Goal: Navigation & Orientation: Find specific page/section

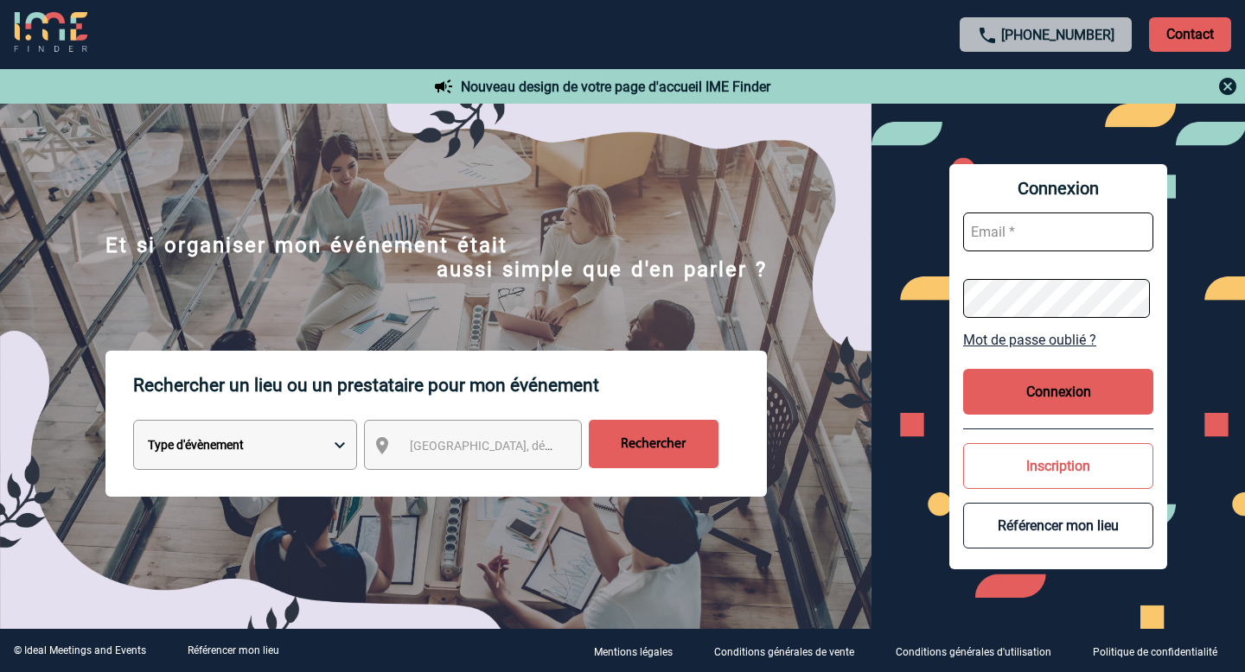
type input "[EMAIL_ADDRESS][DOMAIN_NAME]"
click at [1035, 386] on button "Connexion" at bounding box center [1058, 392] width 190 height 46
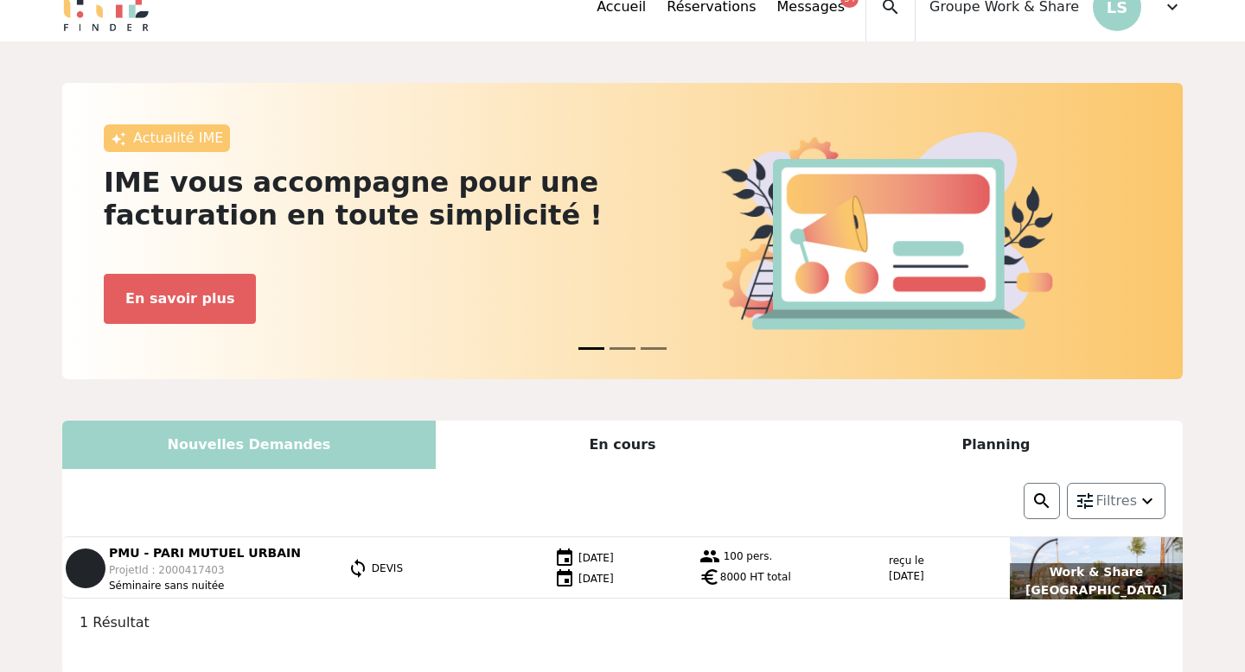
scroll to position [21, 0]
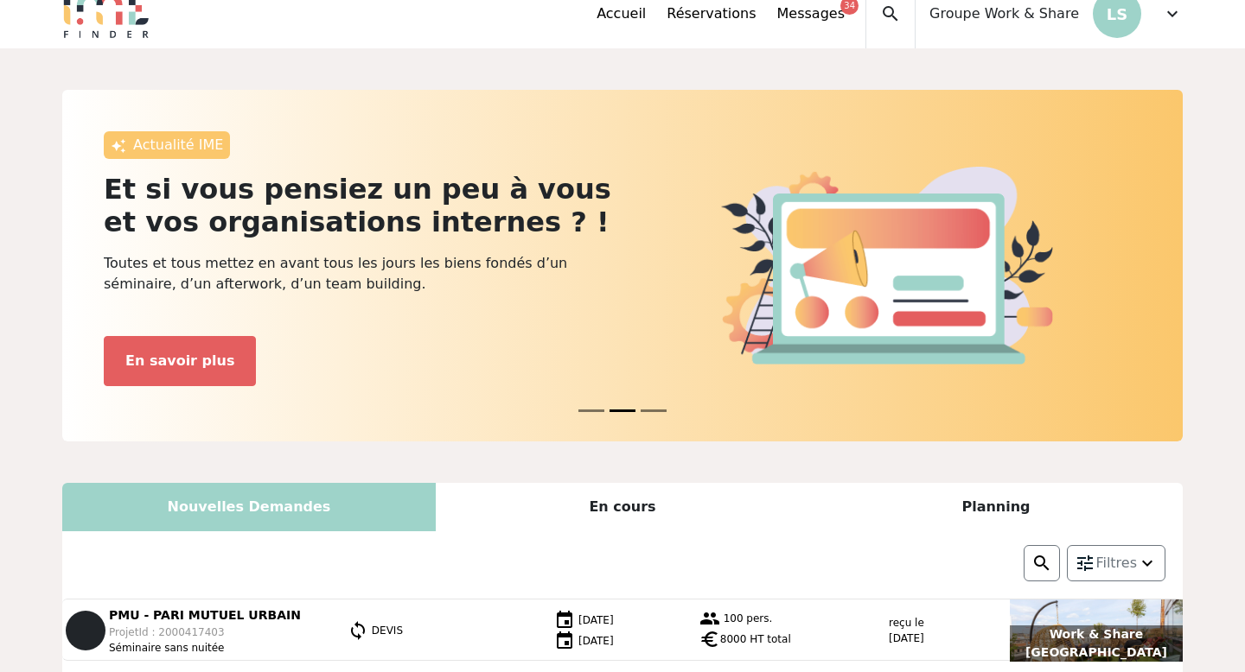
click at [1159, 17] on div "Accueil Réservations Messages 34 Accès autres comptes Mes données personnelles …" at bounding box center [889, 13] width 586 height 69
click at [1170, 20] on span "expand_more" at bounding box center [1172, 13] width 21 height 21
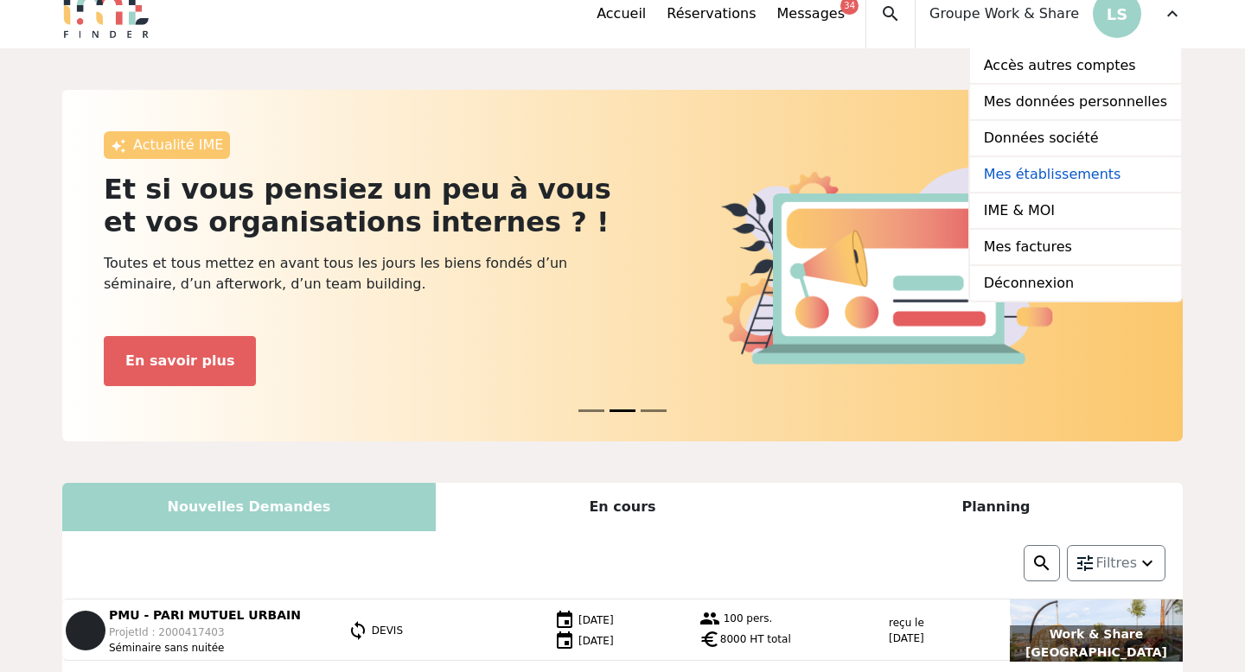
click at [1062, 174] on link "Mes établissements" at bounding box center [1075, 175] width 211 height 36
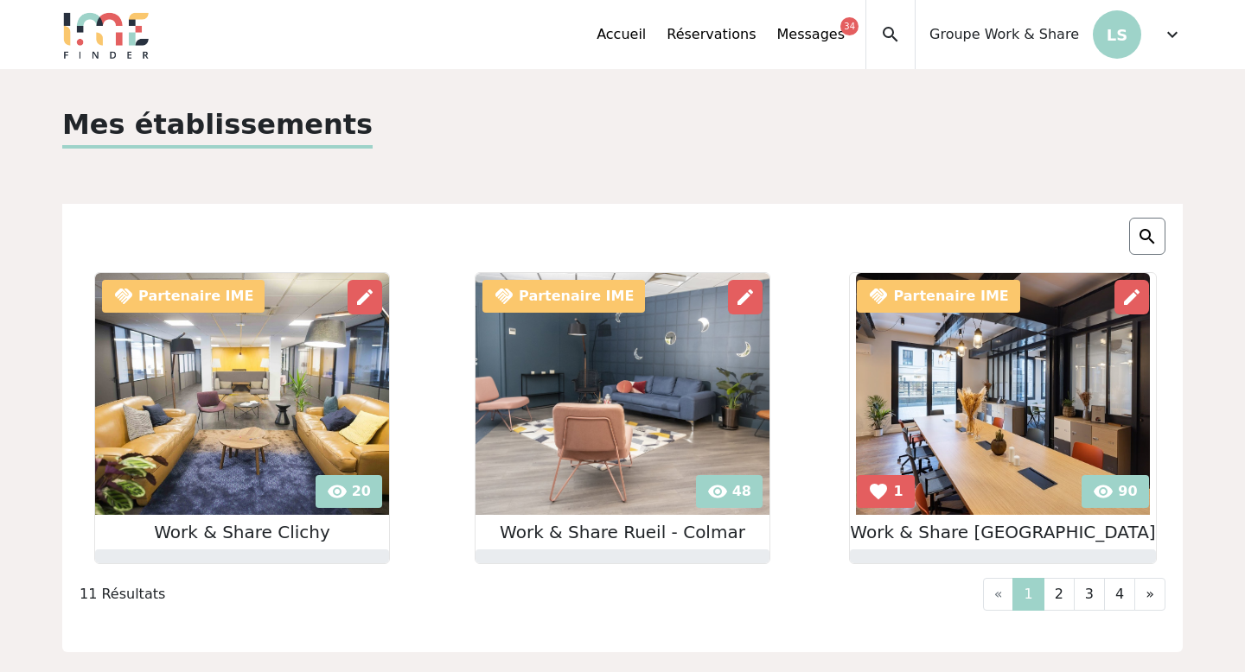
scroll to position [51, 0]
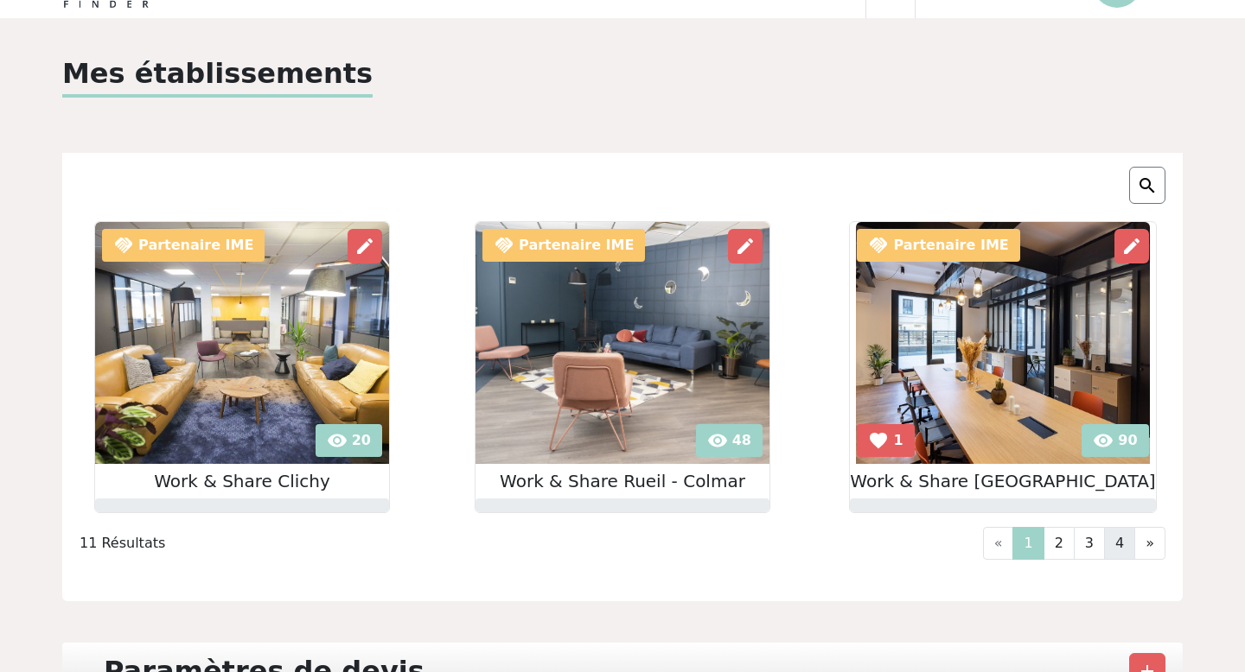
click at [1118, 546] on link "4" at bounding box center [1119, 543] width 31 height 33
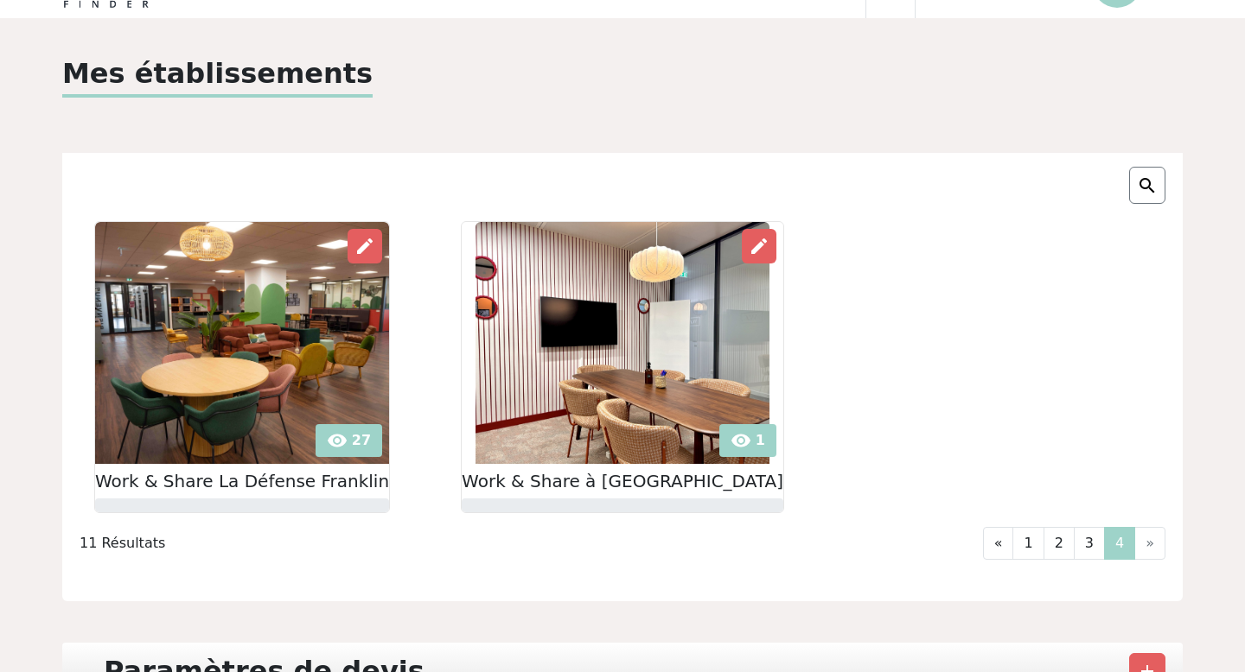
click at [578, 375] on img at bounding box center [622, 343] width 294 height 242
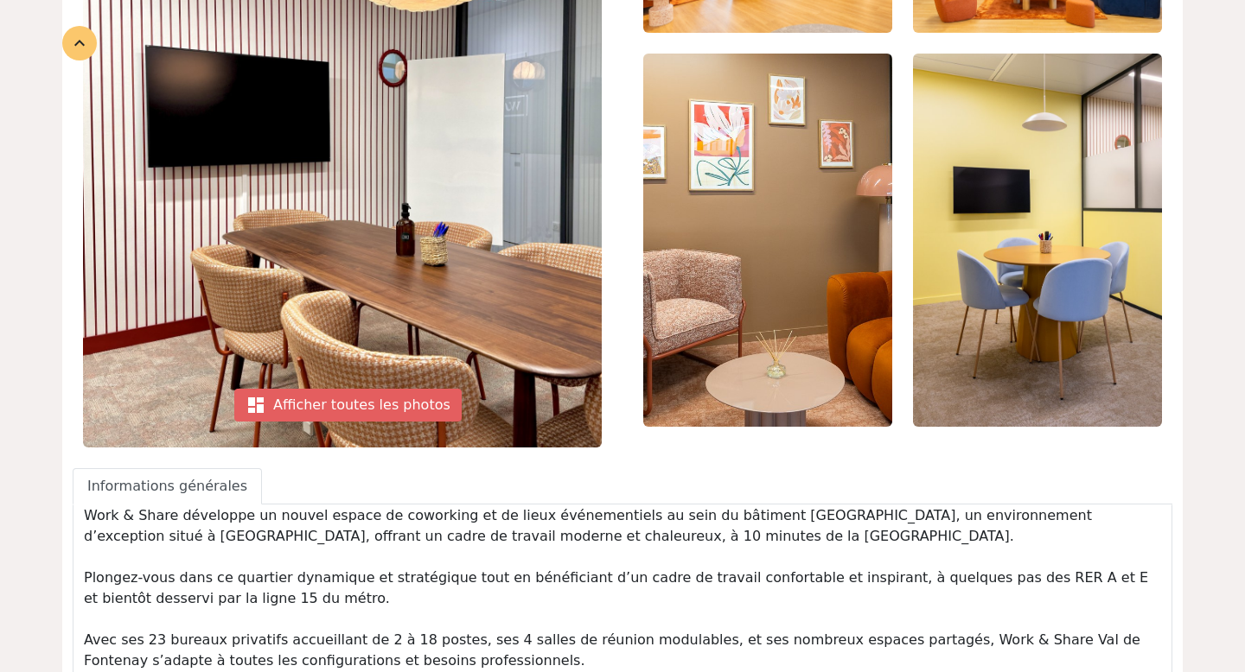
scroll to position [232, 0]
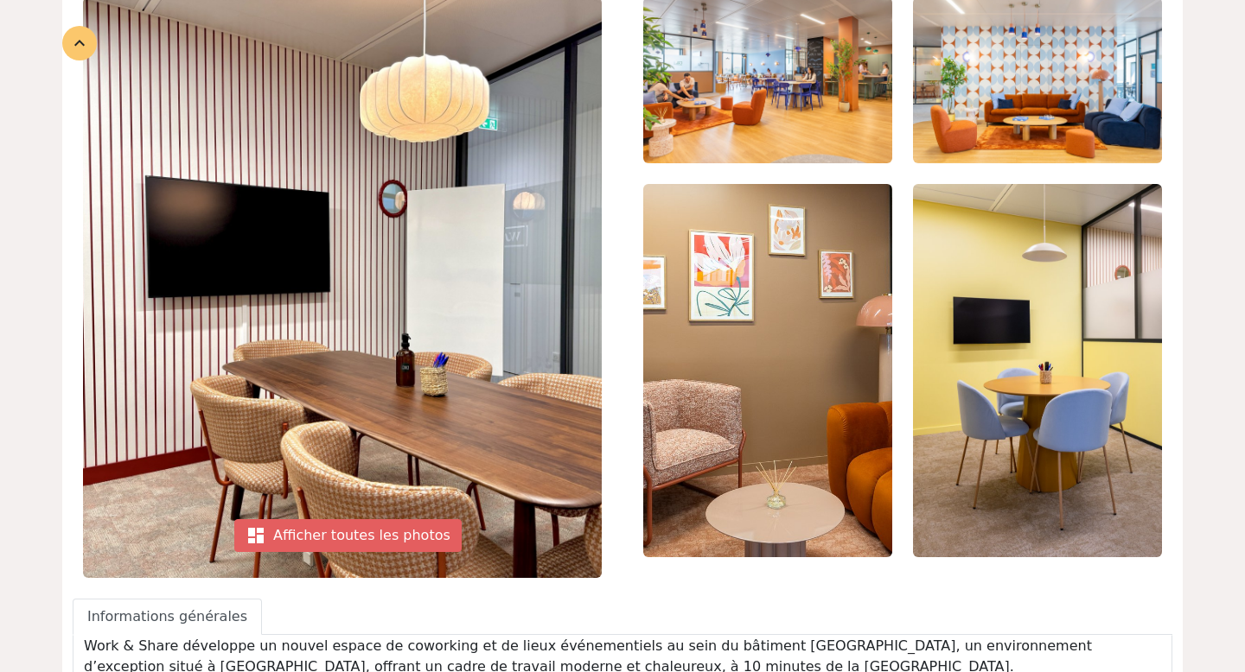
click at [993, 151] on img at bounding box center [1037, 80] width 249 height 166
click at [827, 277] on img at bounding box center [767, 370] width 249 height 373
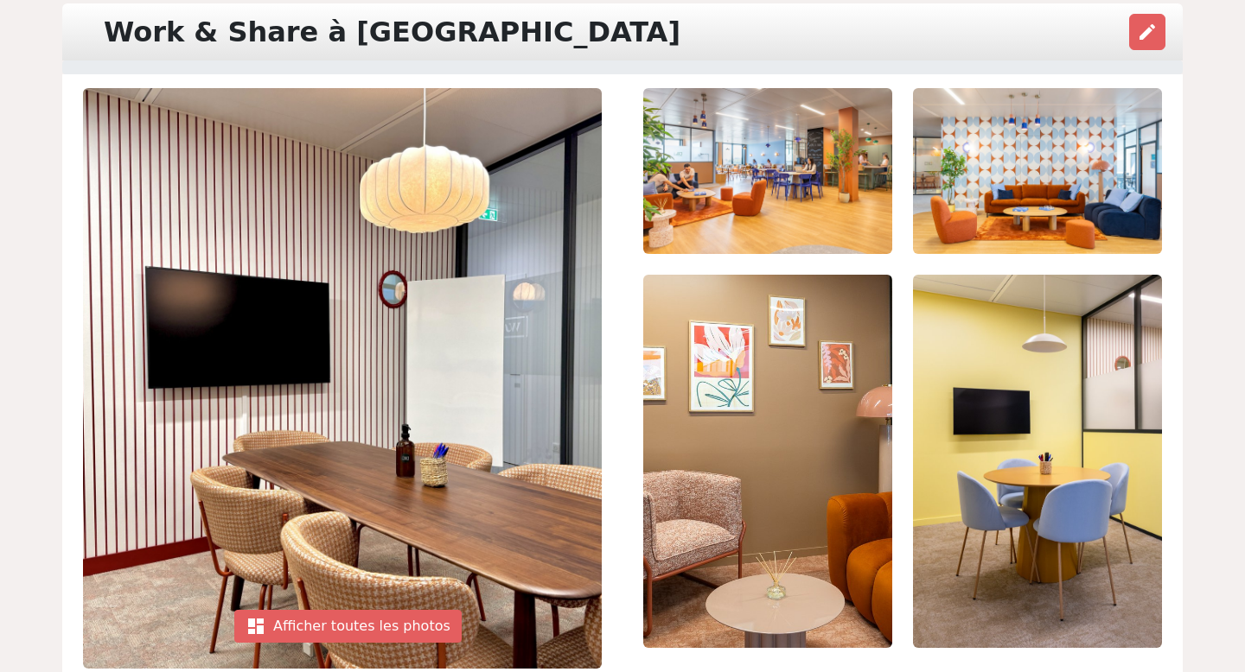
scroll to position [138, 0]
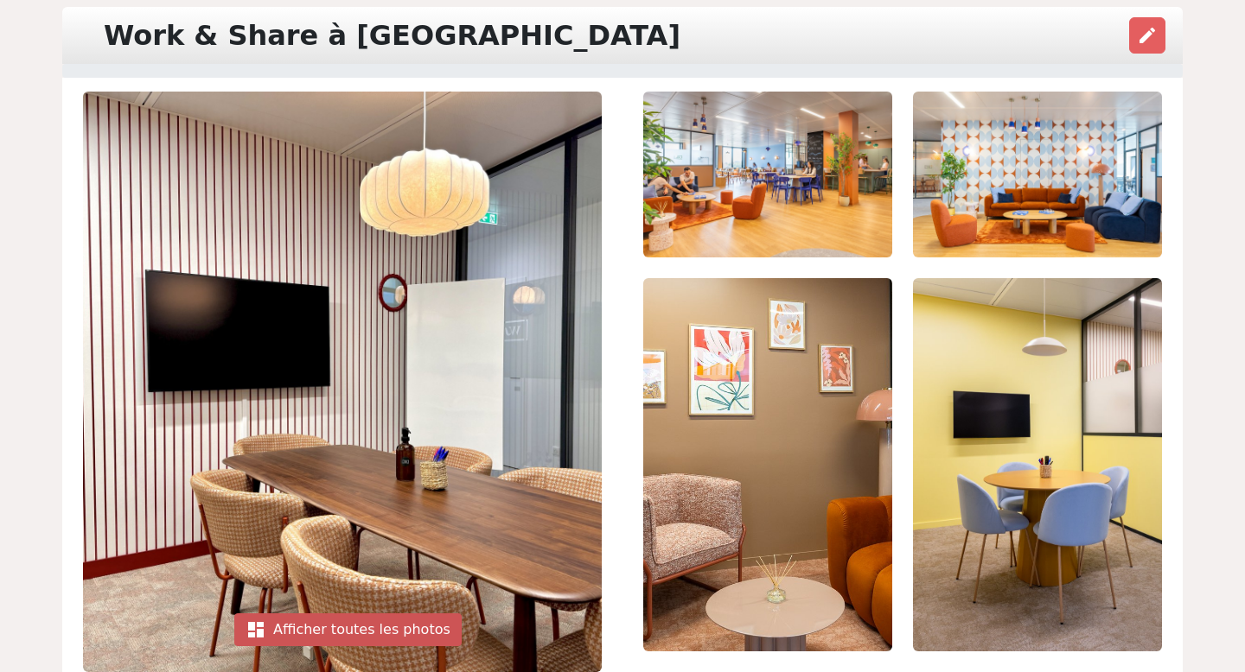
click at [360, 631] on div "dashboard Afficher toutes les photos" at bounding box center [347, 630] width 227 height 33
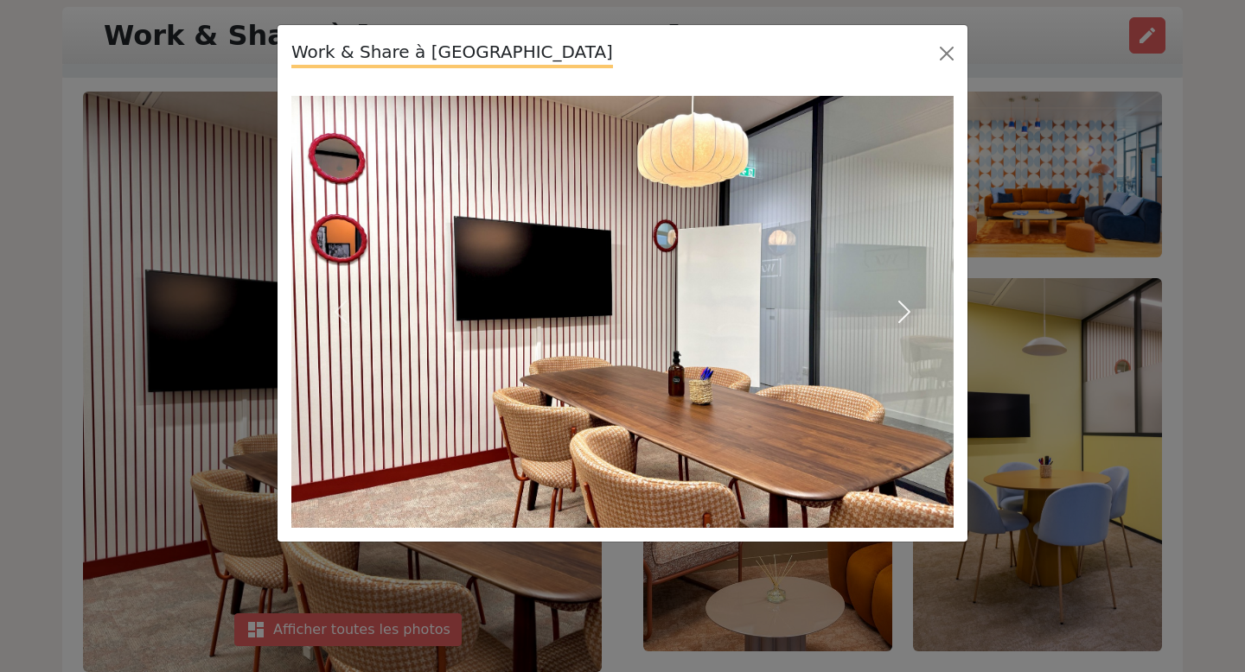
click at [901, 315] on span "button" at bounding box center [904, 312] width 28 height 28
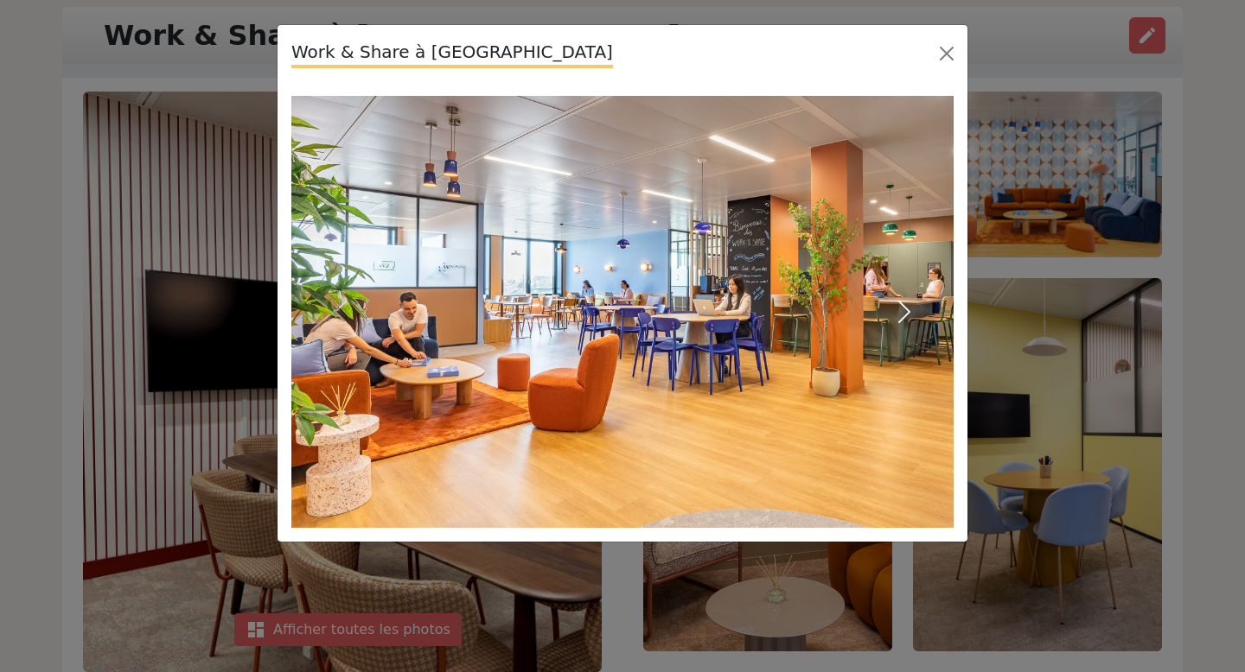
click at [901, 315] on span "button" at bounding box center [904, 312] width 28 height 28
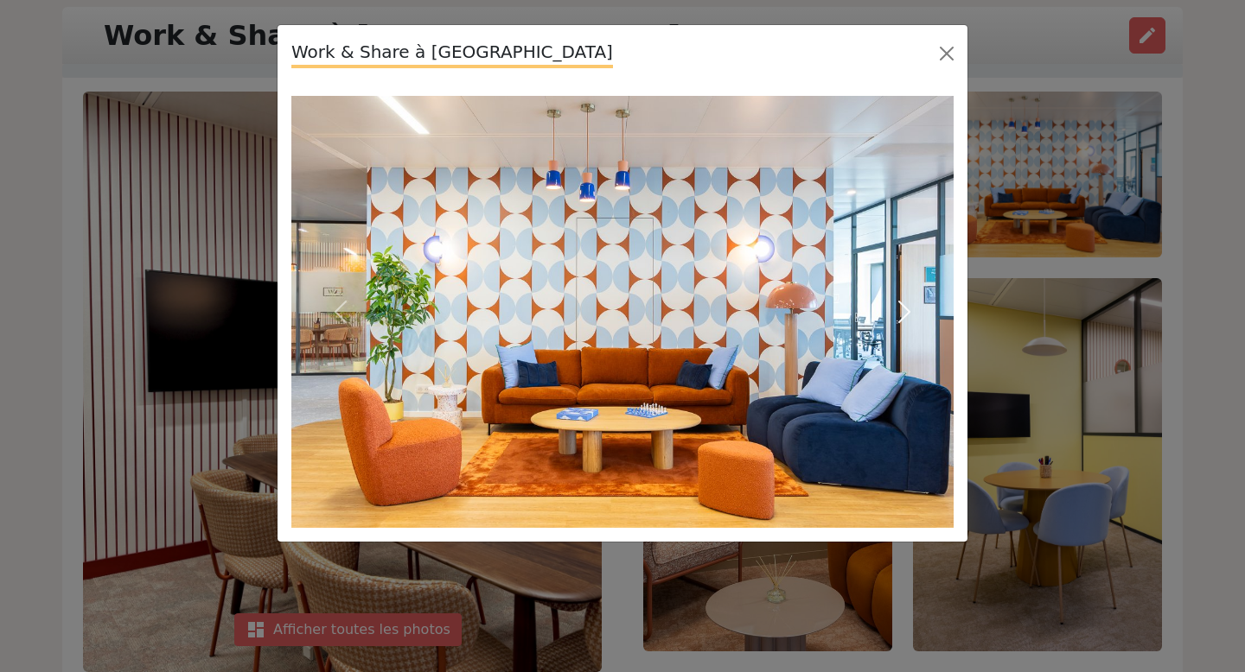
click at [900, 315] on span "button" at bounding box center [904, 312] width 28 height 28
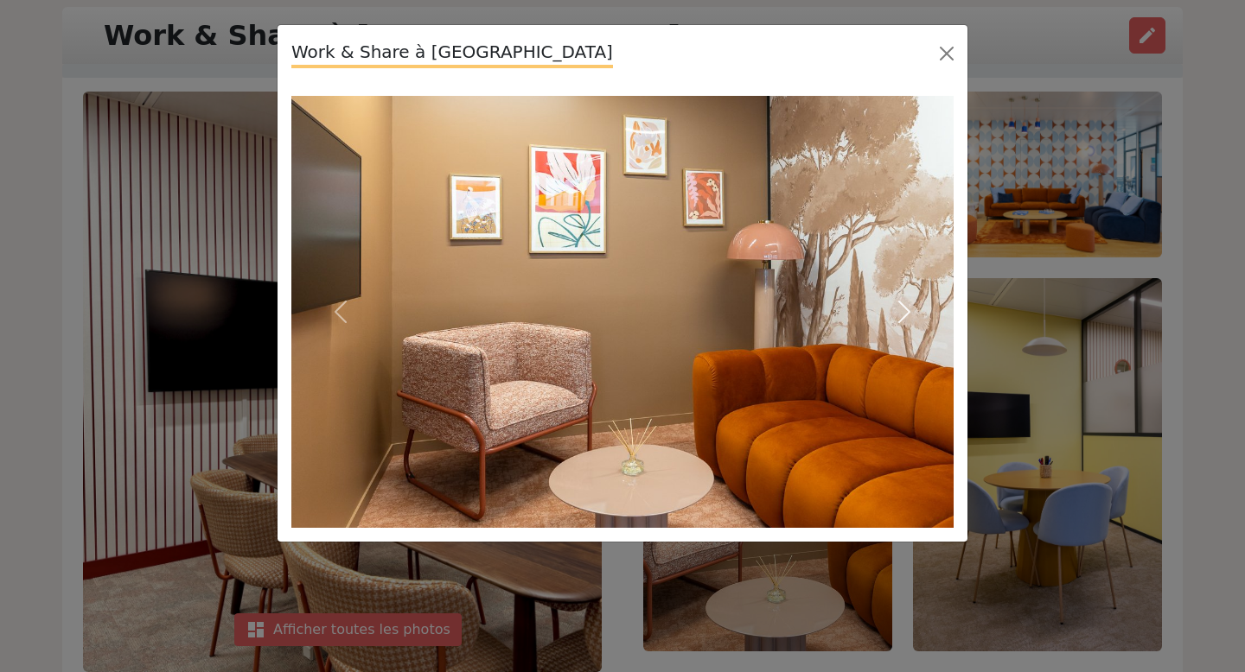
click at [900, 315] on span "button" at bounding box center [904, 312] width 28 height 28
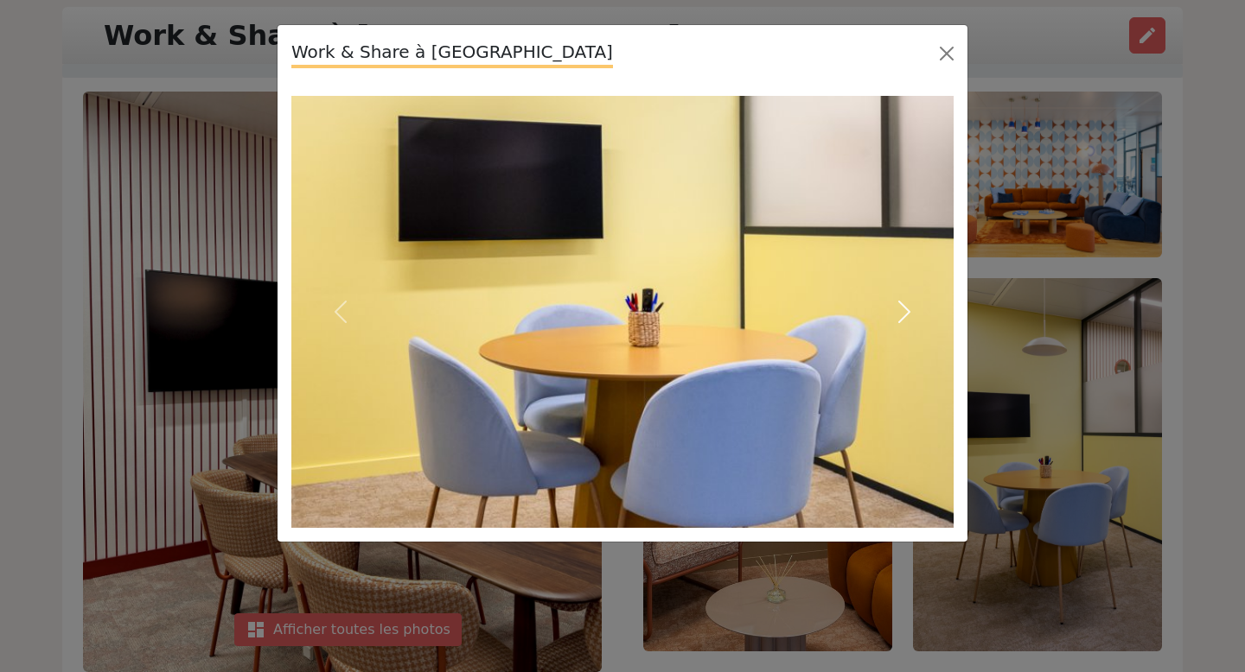
click at [900, 315] on span "button" at bounding box center [904, 312] width 28 height 28
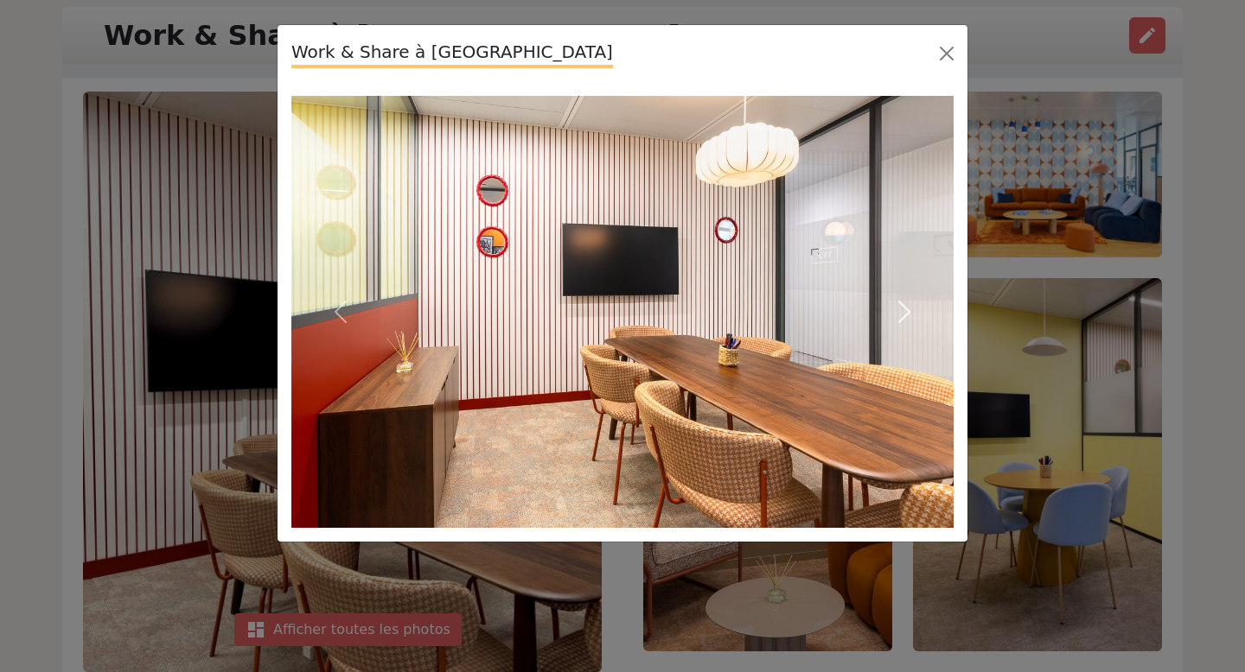
click at [900, 315] on span "button" at bounding box center [904, 312] width 28 height 28
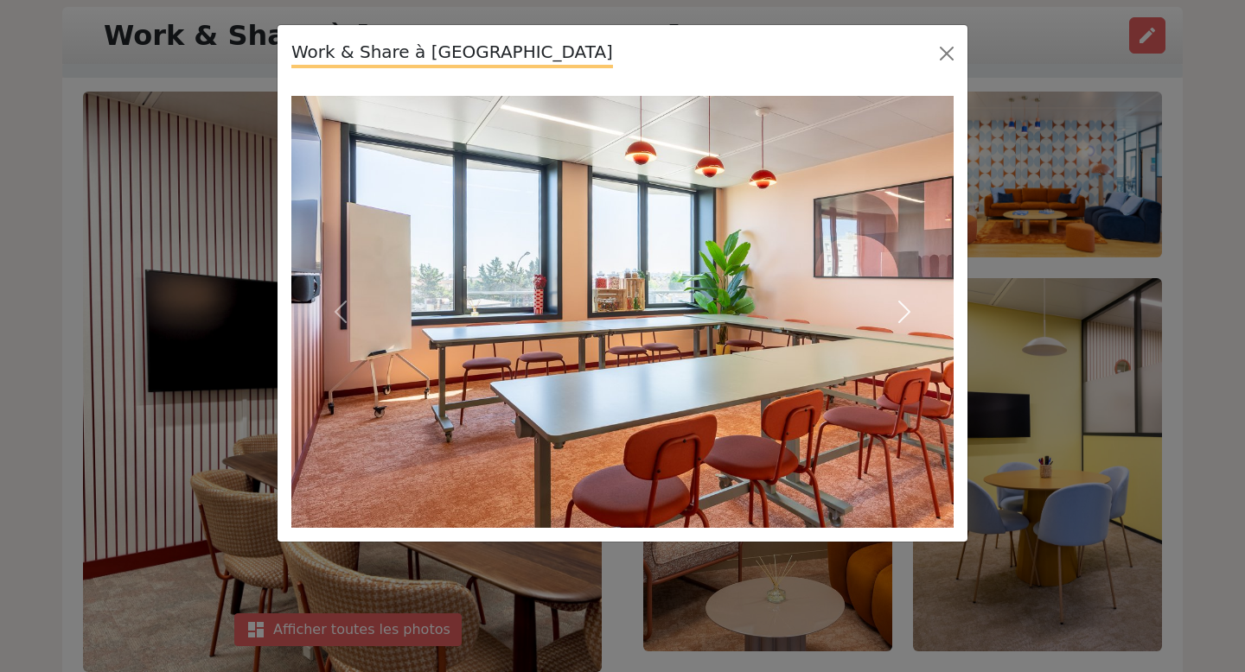
click at [900, 315] on span "button" at bounding box center [904, 312] width 28 height 28
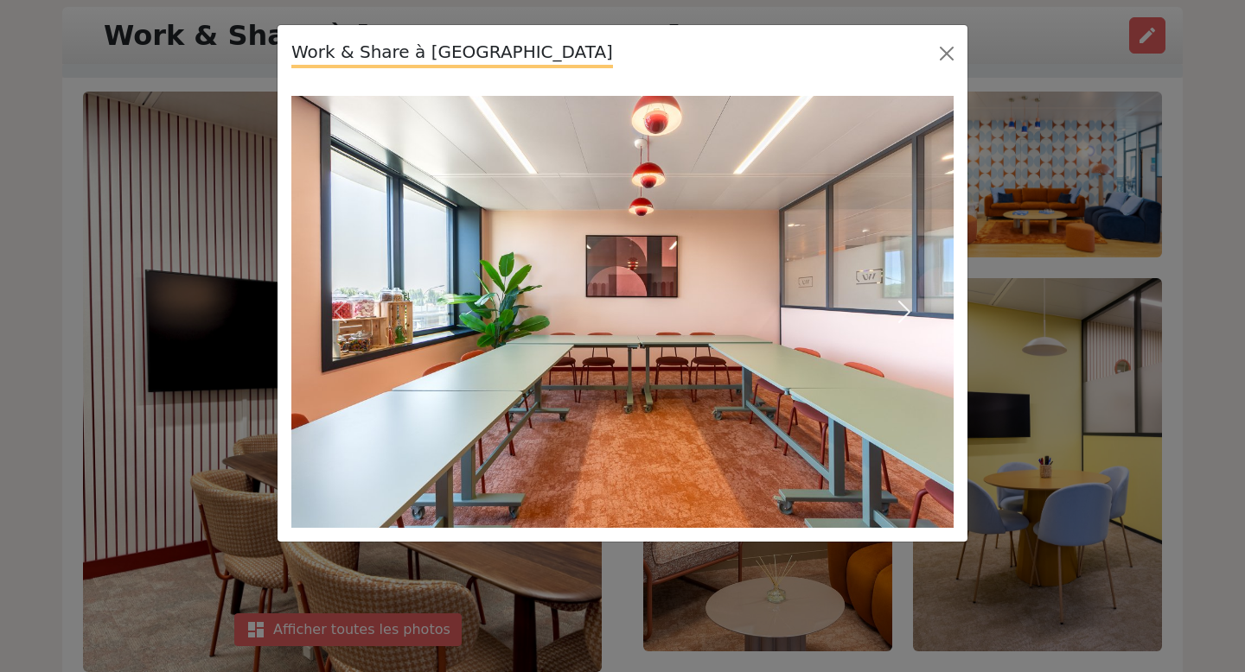
click at [900, 315] on span "button" at bounding box center [904, 312] width 28 height 28
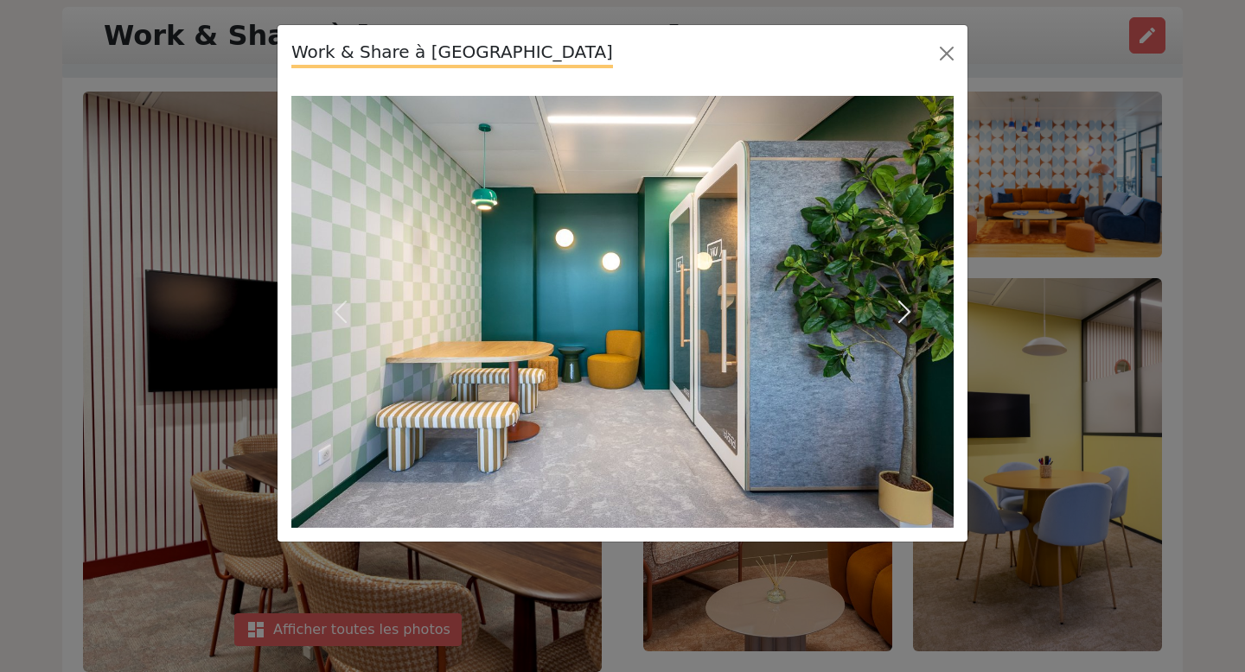
click at [900, 315] on span "button" at bounding box center [904, 312] width 28 height 28
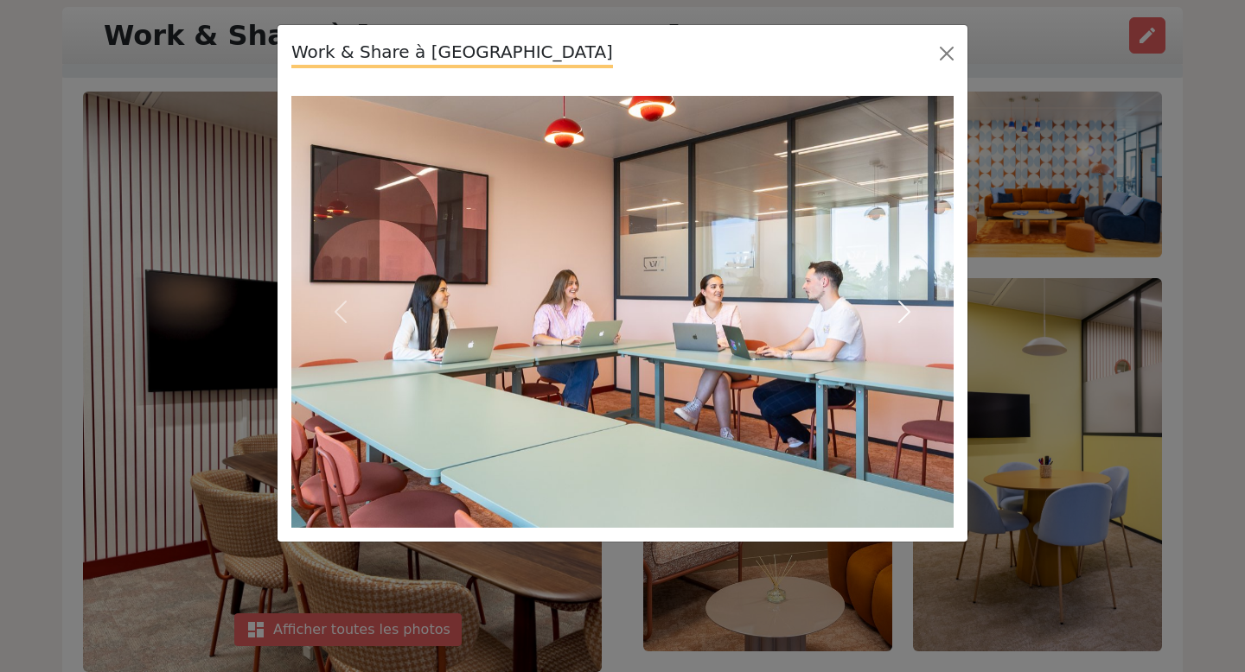
click at [900, 315] on span "button" at bounding box center [904, 312] width 28 height 28
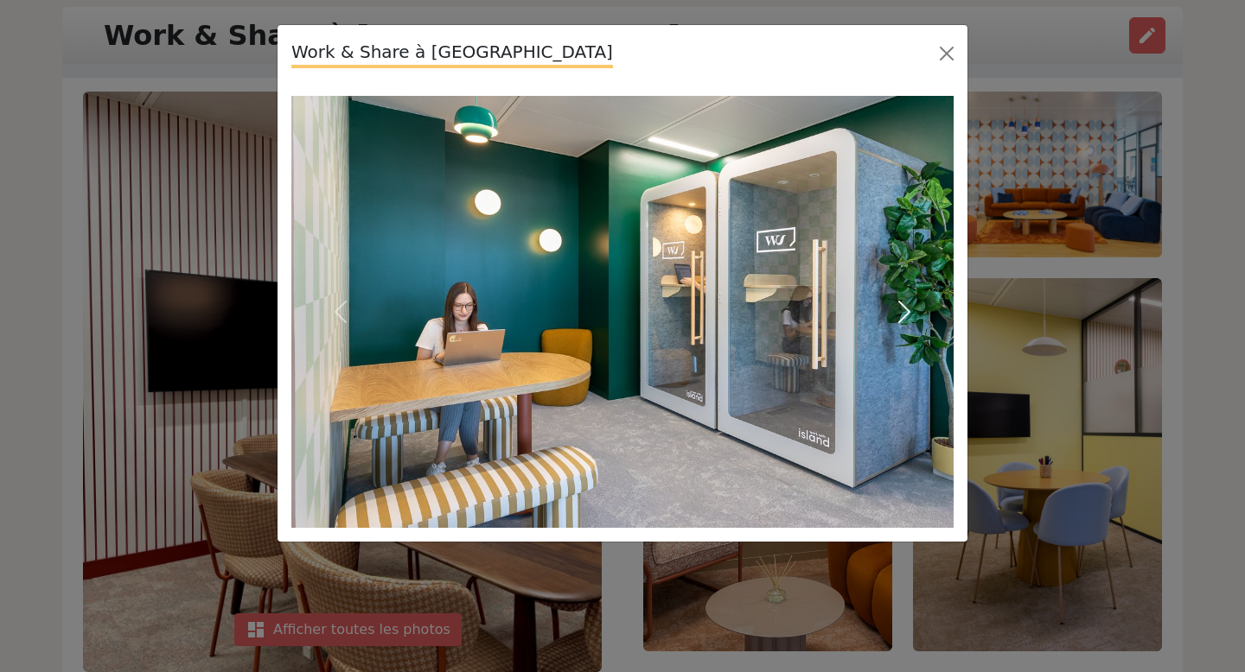
click at [900, 315] on span "button" at bounding box center [904, 312] width 28 height 28
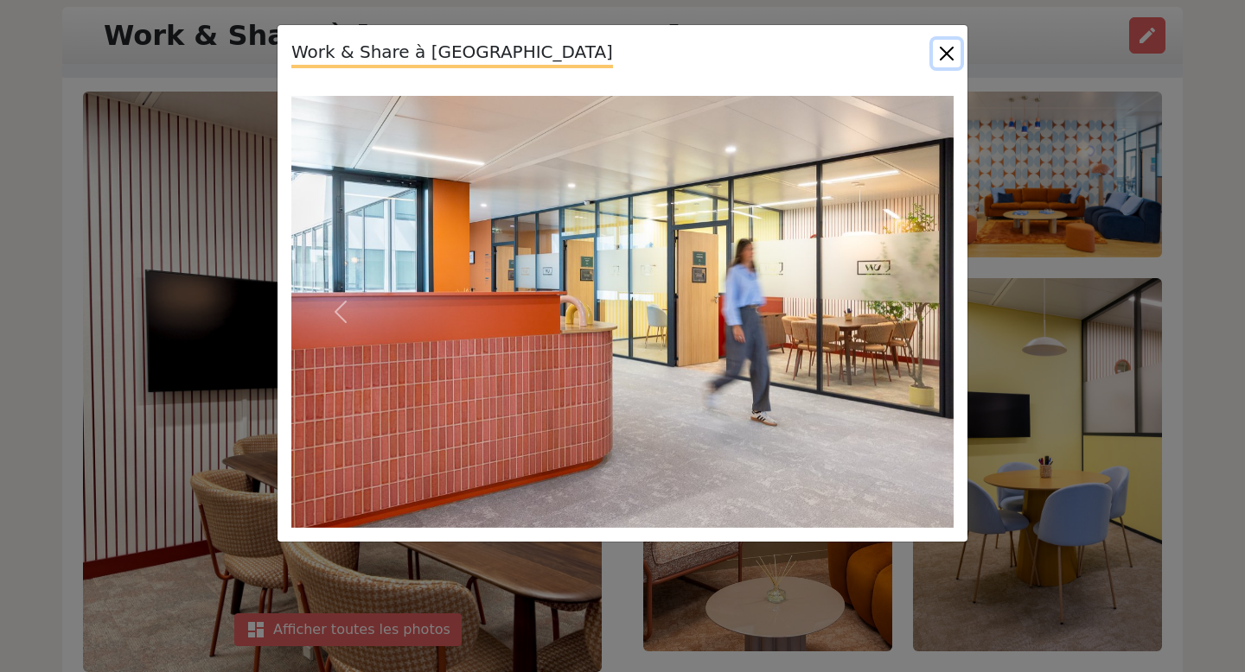
click at [949, 56] on button "Close" at bounding box center [947, 54] width 28 height 28
